Goal: Understand process/instructions: Learn about a topic

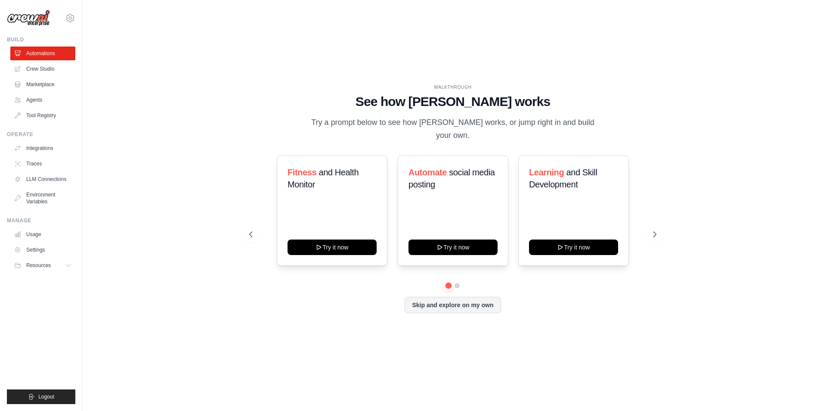
click at [553, 335] on div "WALKTHROUGH See how [PERSON_NAME] works Try a prompt below to see how [PERSON_N…" at bounding box center [452, 206] width 713 height 394
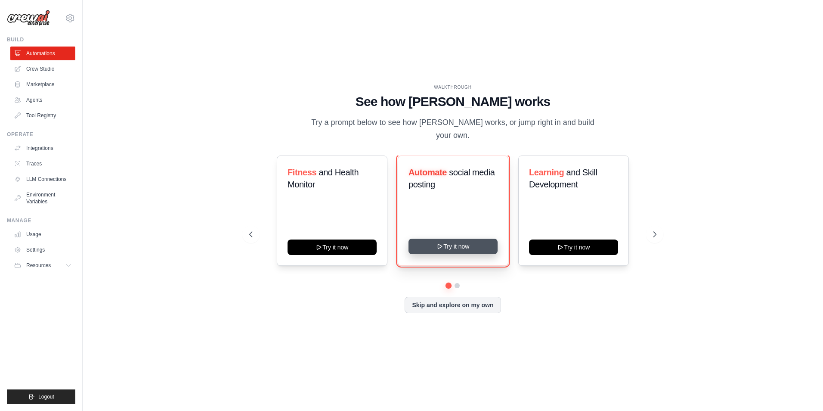
click at [439, 244] on icon at bounding box center [440, 246] width 4 height 4
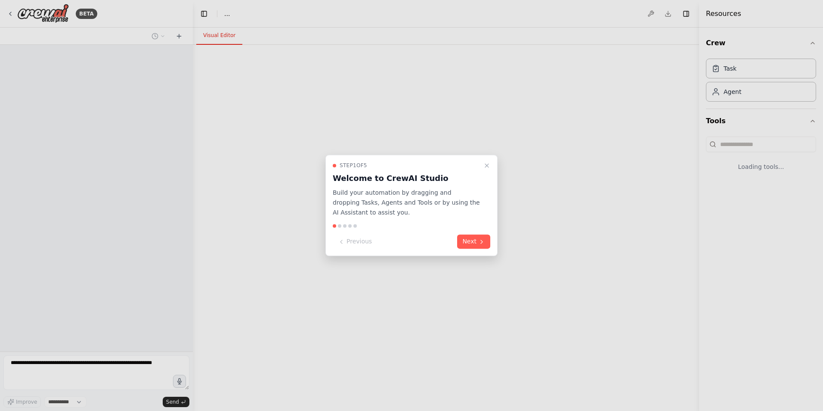
select select "****"
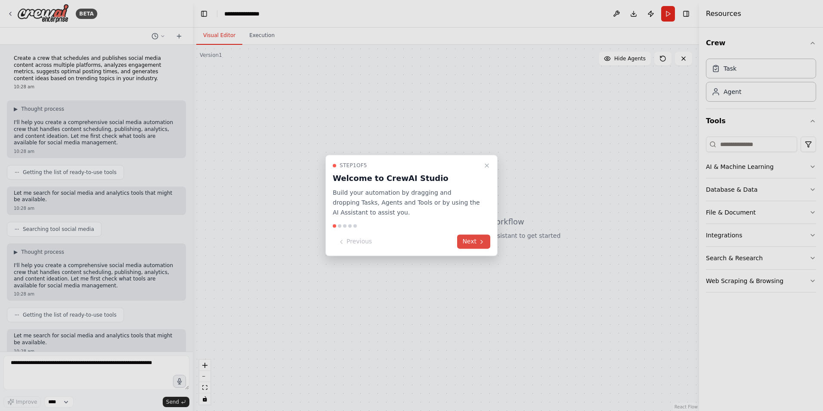
click at [478, 243] on button "Next" at bounding box center [473, 242] width 33 height 14
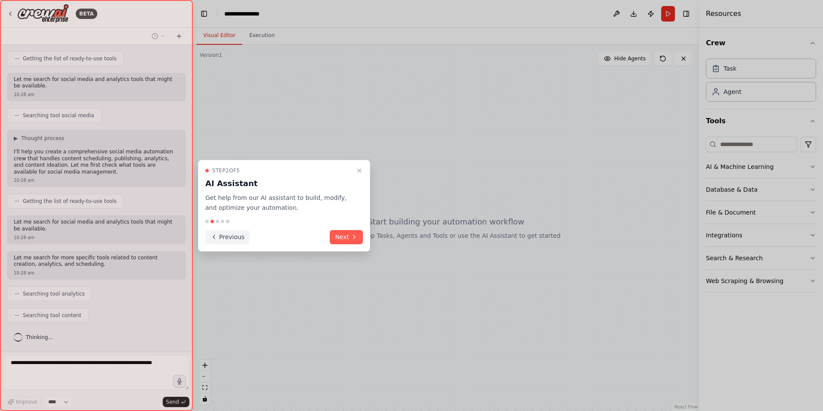
scroll to position [135, 0]
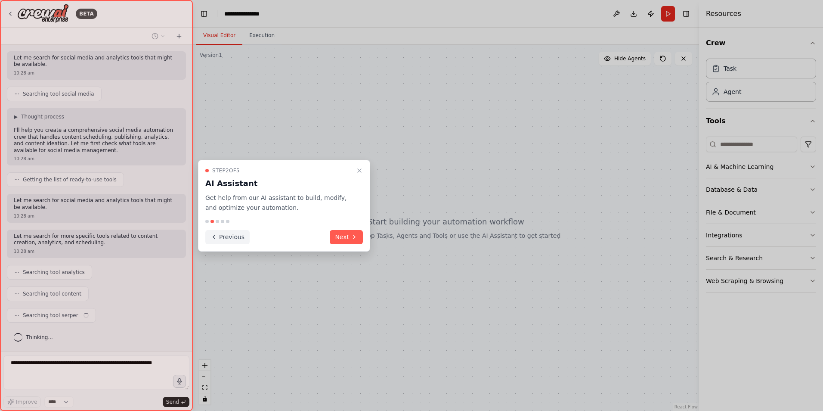
click at [214, 239] on icon at bounding box center [214, 236] width 7 height 7
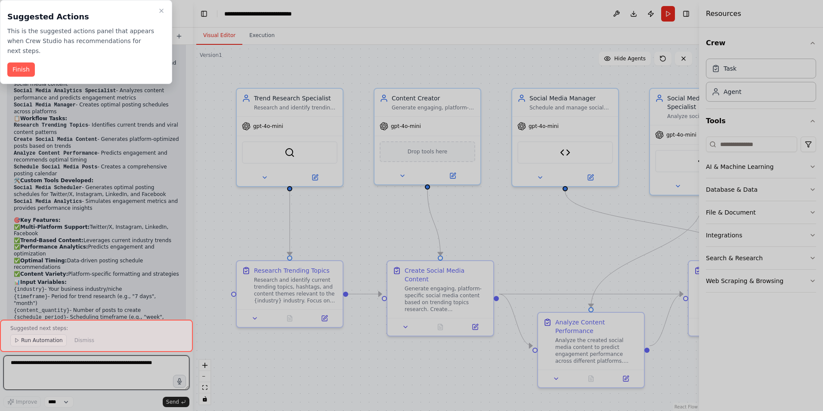
scroll to position [1442, 0]
